Goal: Find specific fact: Find specific fact

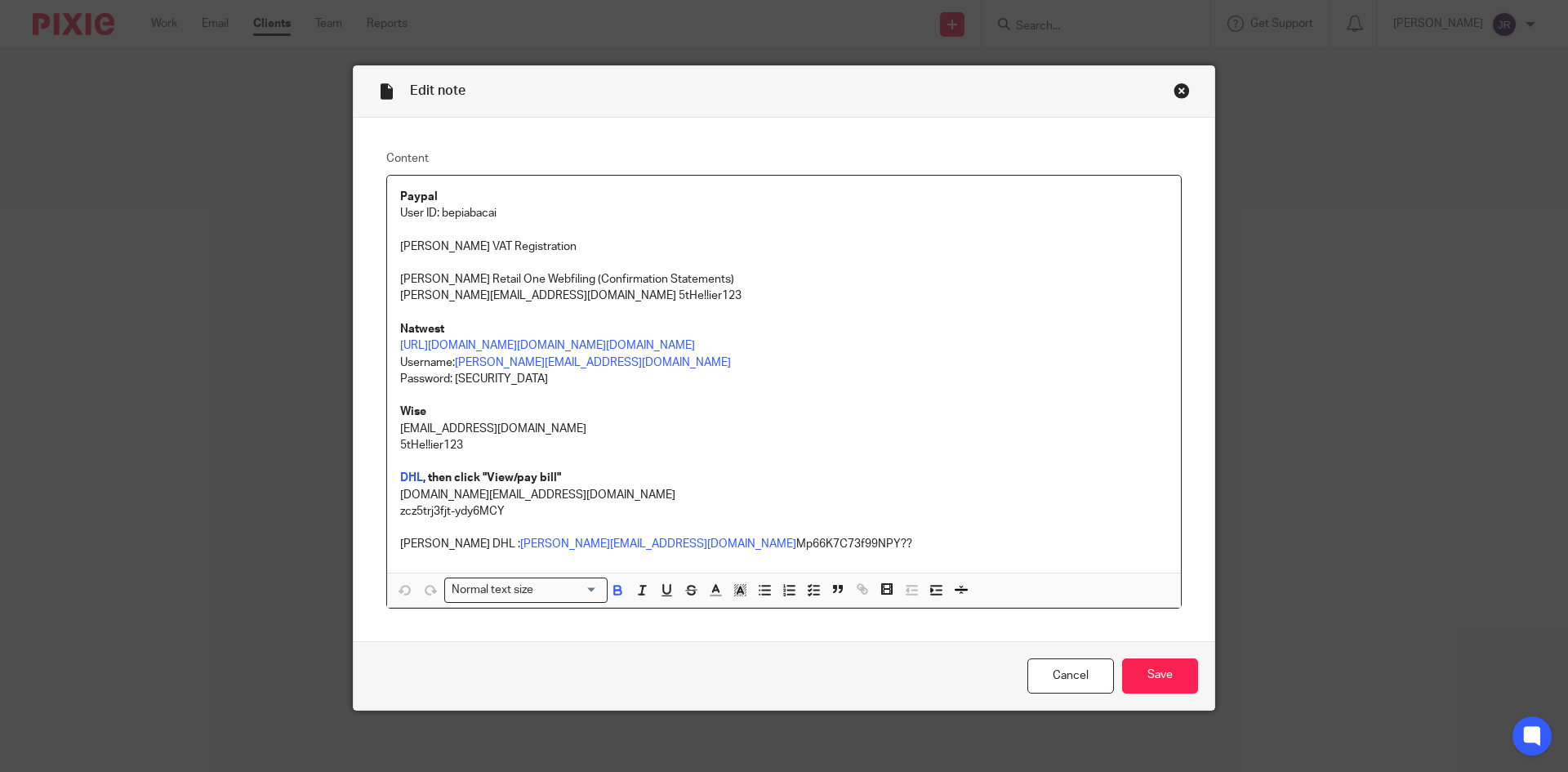
click at [1176, 85] on div "Close this dialog window" at bounding box center [1181, 90] width 16 height 16
click at [1055, 22] on div "Edit note Content Paypal User ID: bepiabacai Kibling VAT Registration Kibling R…" at bounding box center [784, 386] width 1568 height 772
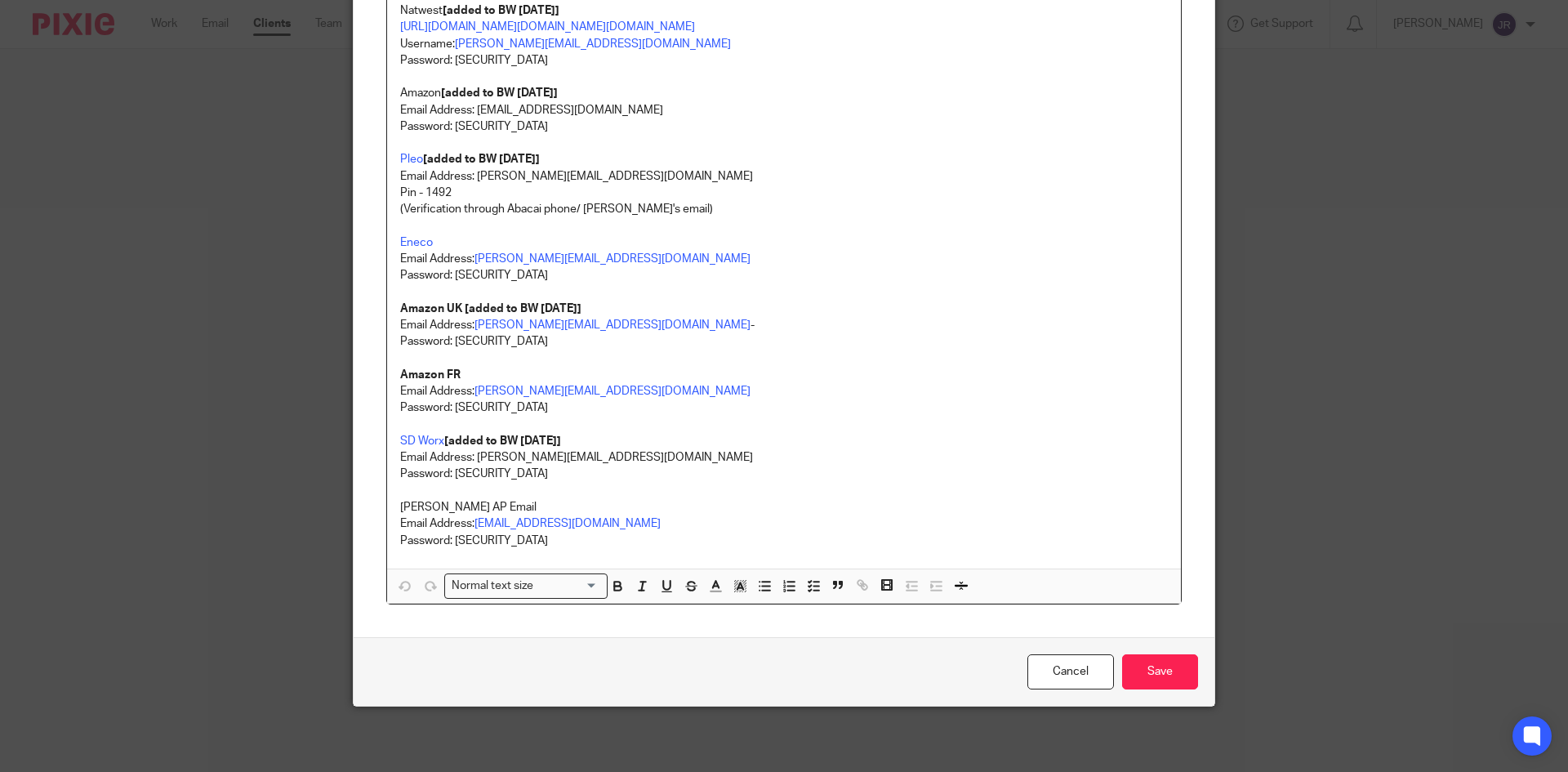
scroll to position [2487, 0]
click at [414, 442] on link "SD Worx" at bounding box center [421, 441] width 44 height 11
click at [428, 442] on link "SD Worx" at bounding box center [421, 441] width 44 height 11
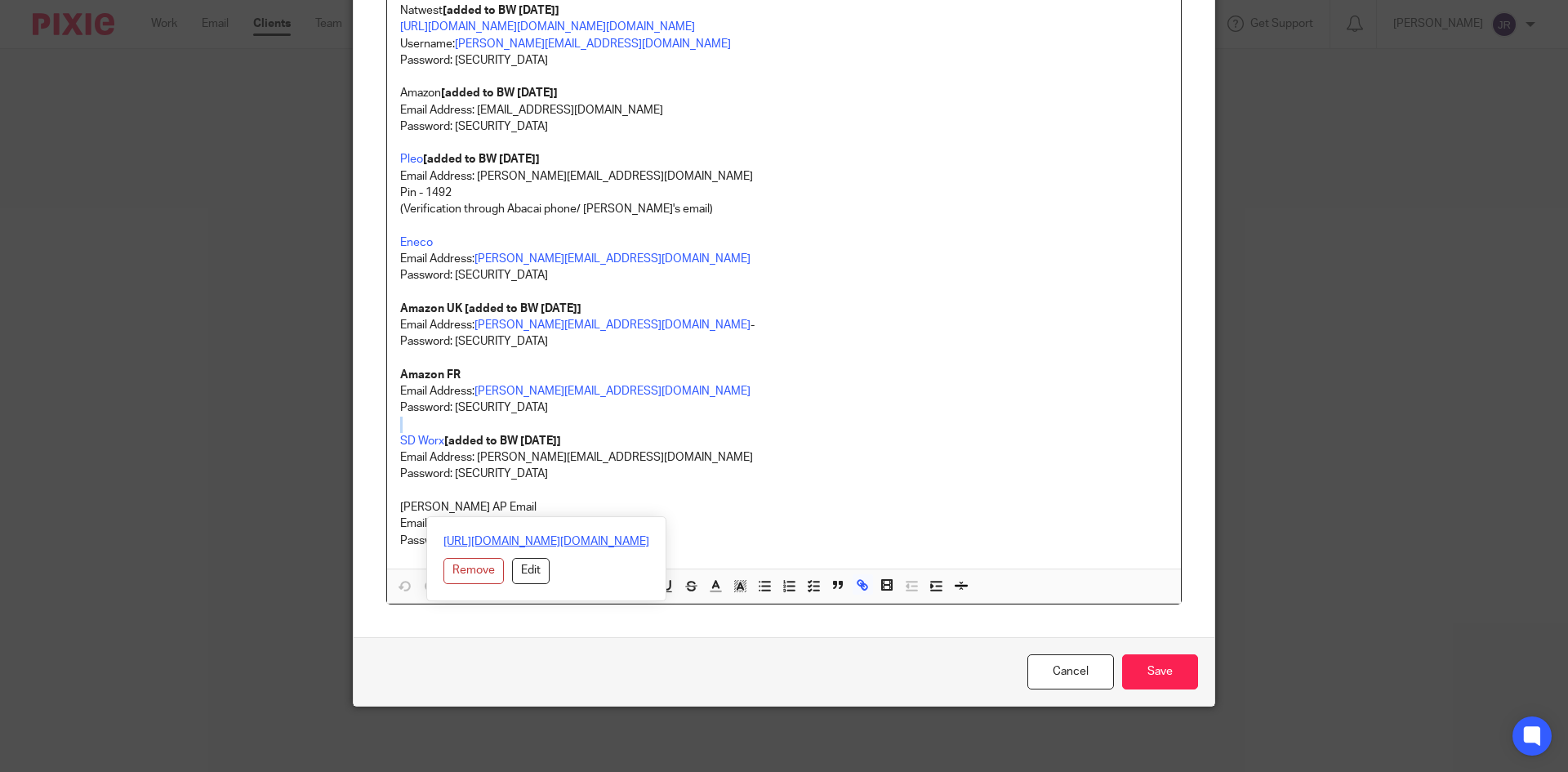
click at [461, 534] on link "[URL][DOMAIN_NAME][DOMAIN_NAME]" at bounding box center [547, 541] width 206 height 16
click at [827, 415] on p "Password: [SECURITY_DATA]" at bounding box center [784, 407] width 768 height 16
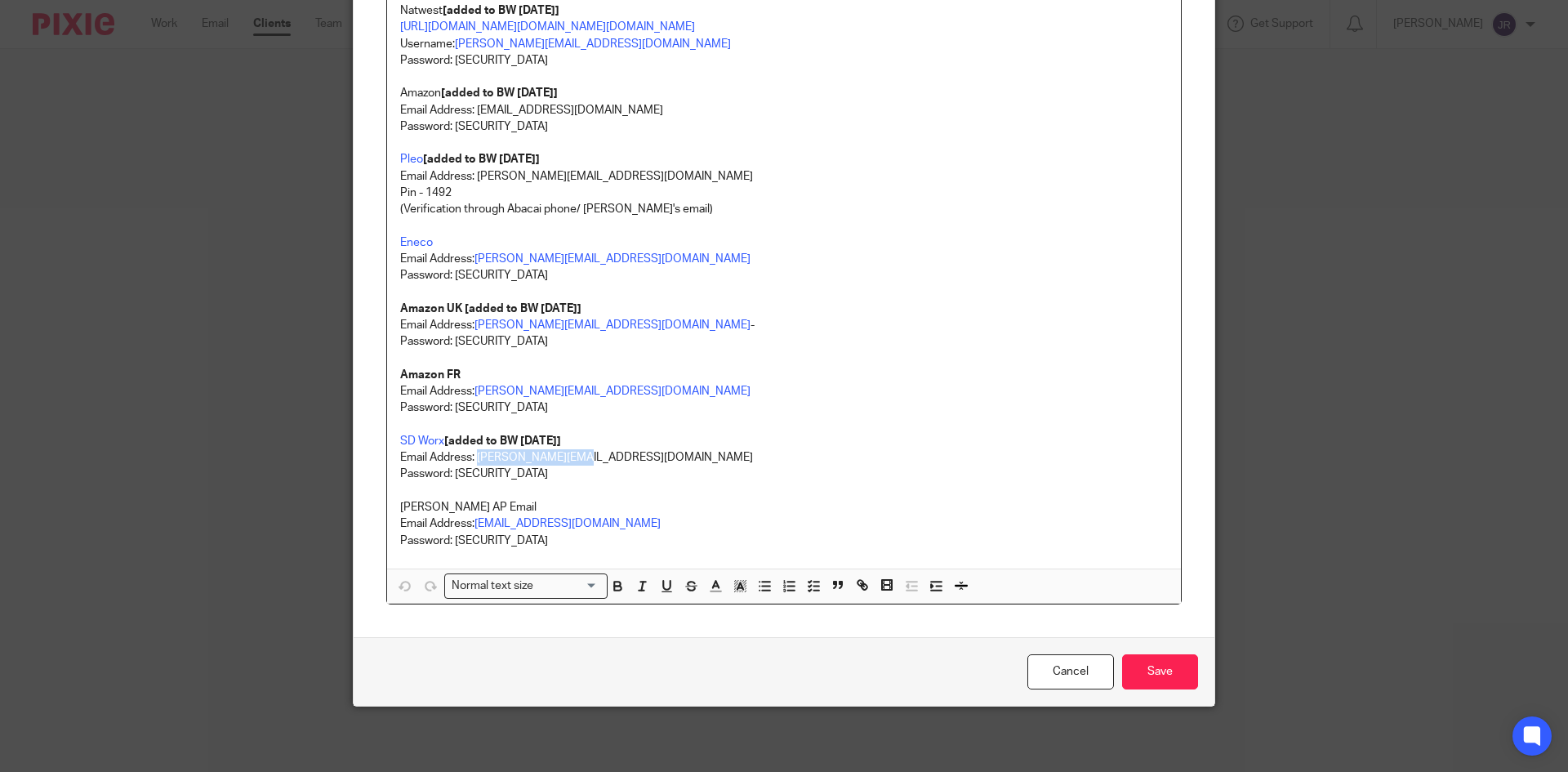
drag, startPoint x: 597, startPoint y: 463, endPoint x: 473, endPoint y: 456, distance: 124.2
click at [473, 456] on p "Email Address: [PERSON_NAME][EMAIL_ADDRESS][DOMAIN_NAME]" at bounding box center [784, 457] width 768 height 16
copy p "[PERSON_NAME][EMAIL_ADDRESS][DOMAIN_NAME]"
drag, startPoint x: 535, startPoint y: 470, endPoint x: 450, endPoint y: 474, distance: 85.1
click at [450, 474] on p "Password: [SECURITY_DATA]" at bounding box center [784, 473] width 768 height 16
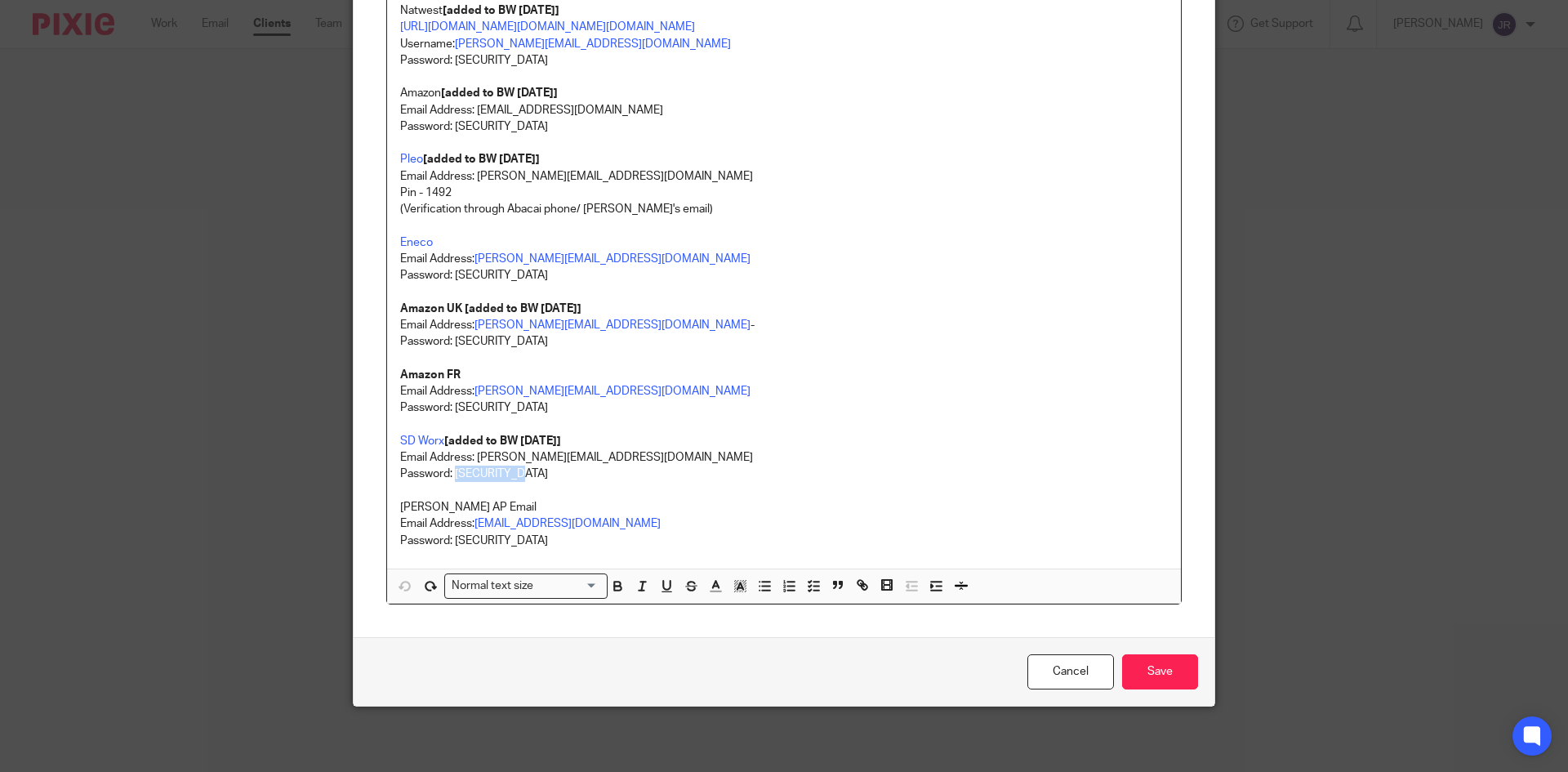
copy p "Kimai2024!!"
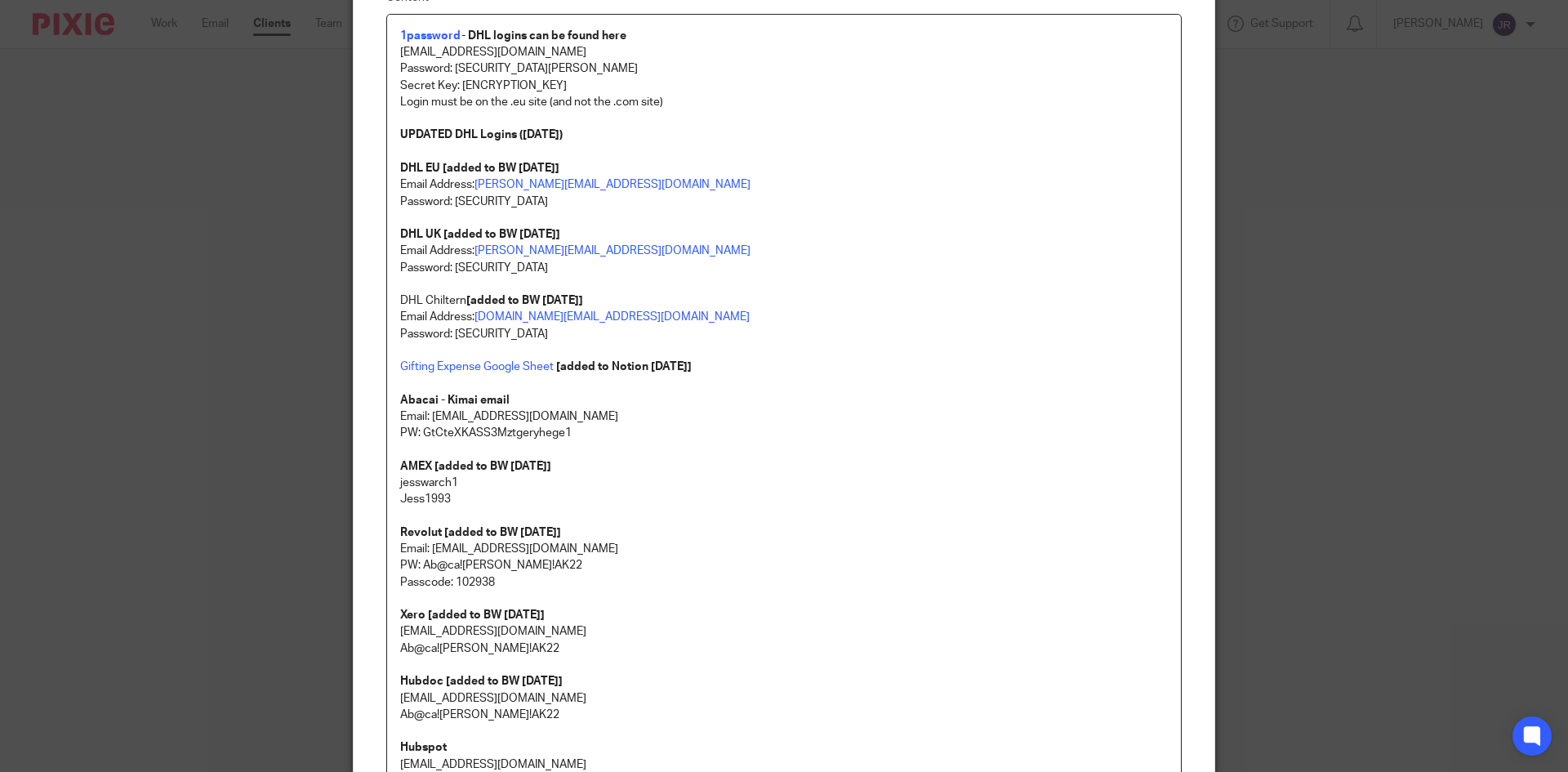
scroll to position [119, 0]
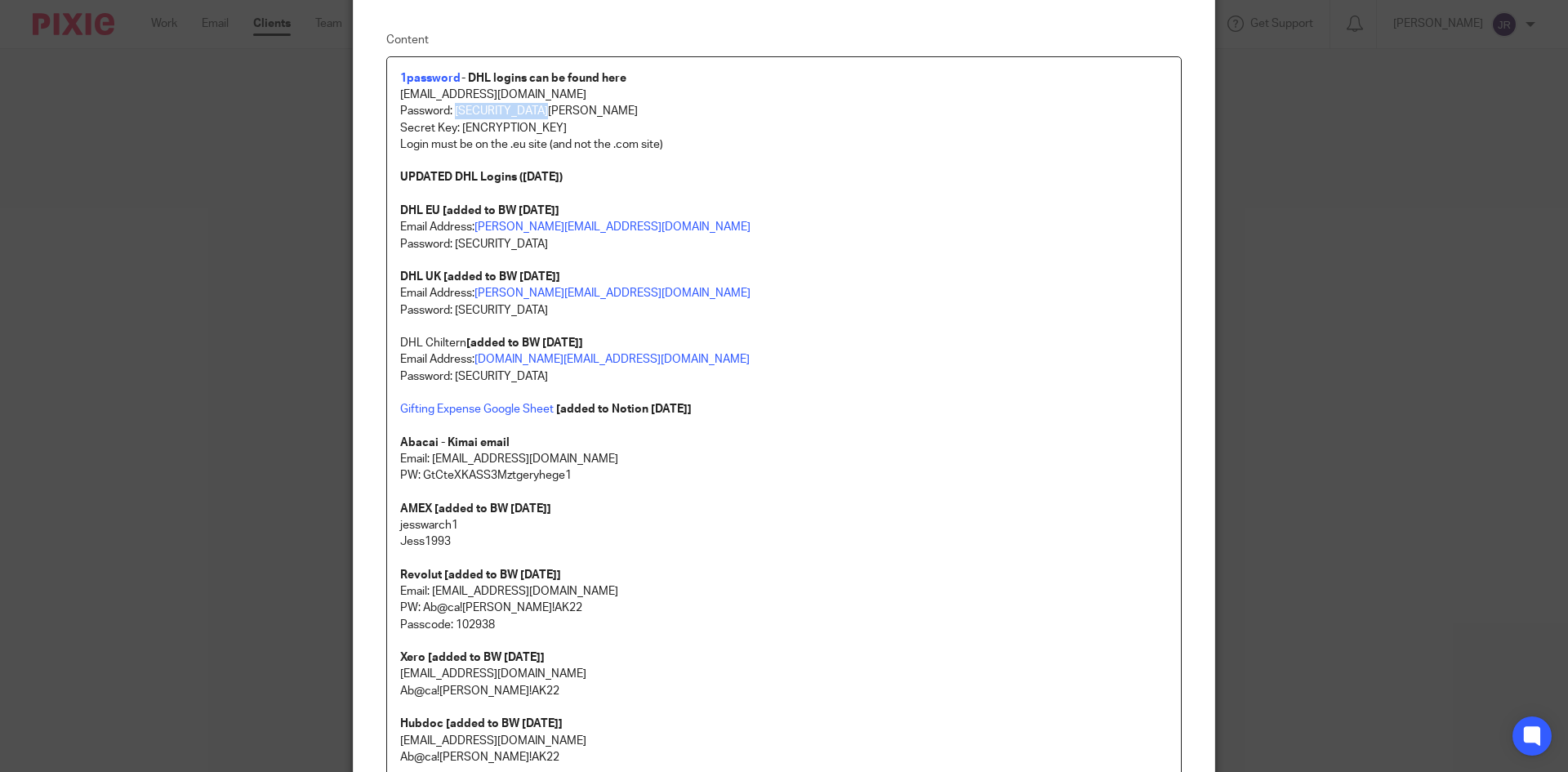
drag, startPoint x: 549, startPoint y: 108, endPoint x: 452, endPoint y: 108, distance: 97.0
click at [452, 108] on p "Password: [SECURITY_DATA][PERSON_NAME]" at bounding box center [784, 110] width 768 height 16
copy p "Ab@ca![PERSON_NAME]!AK22"
